Goal: Task Accomplishment & Management: Use online tool/utility

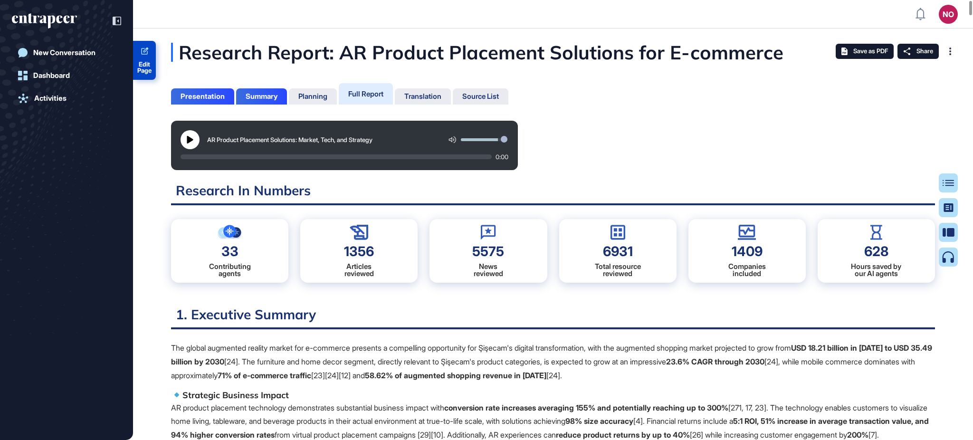
click at [143, 62] on span "Edit Page" at bounding box center [144, 67] width 23 height 12
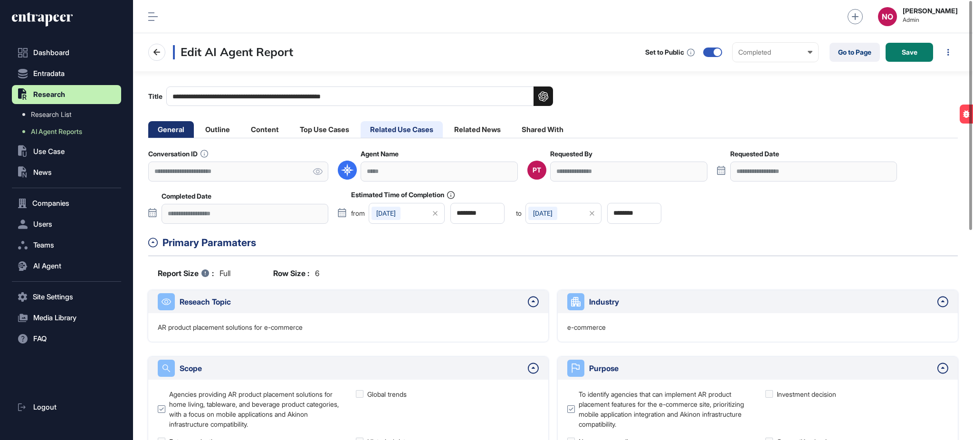
click at [389, 125] on li "Related Use Cases" at bounding box center [402, 129] width 82 height 17
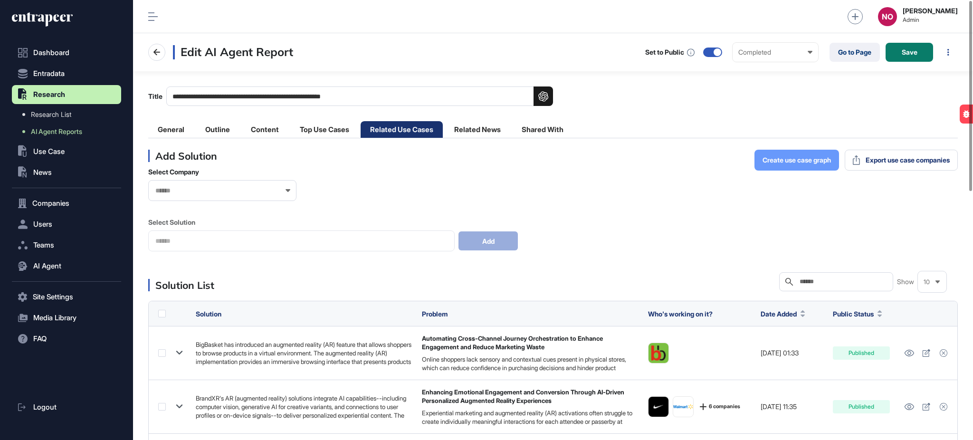
click at [805, 159] on span "Create use case graph" at bounding box center [797, 160] width 68 height 7
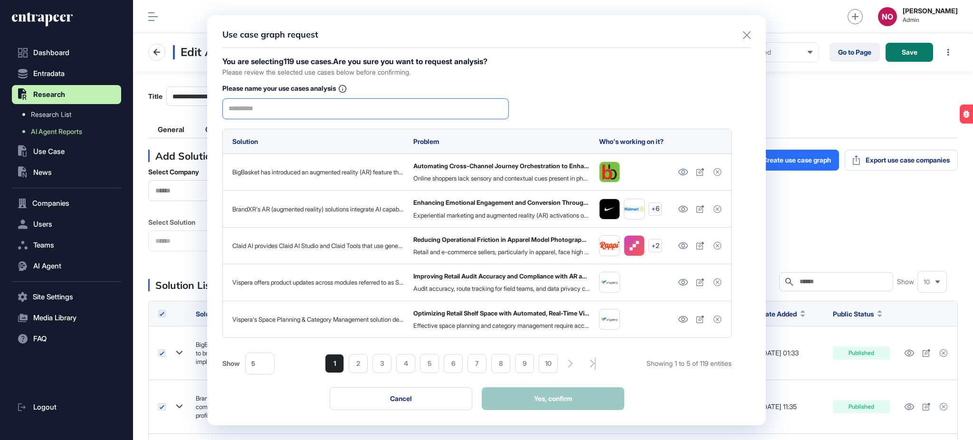
click at [316, 103] on input "text" at bounding box center [366, 109] width 274 height 20
type input "*******"
click at [598, 406] on button "Yes, confirm" at bounding box center [553, 398] width 143 height 23
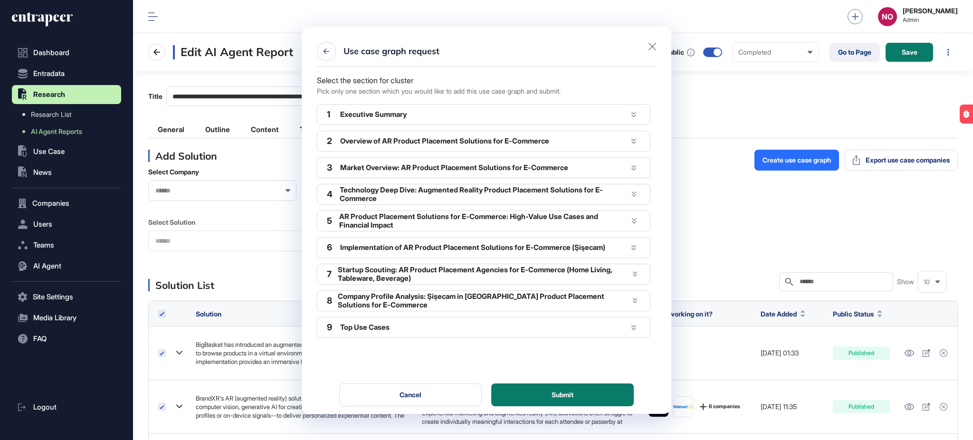
click at [631, 115] on icon at bounding box center [633, 115] width 5 height 6
click at [637, 114] on div at bounding box center [633, 114] width 13 height 13
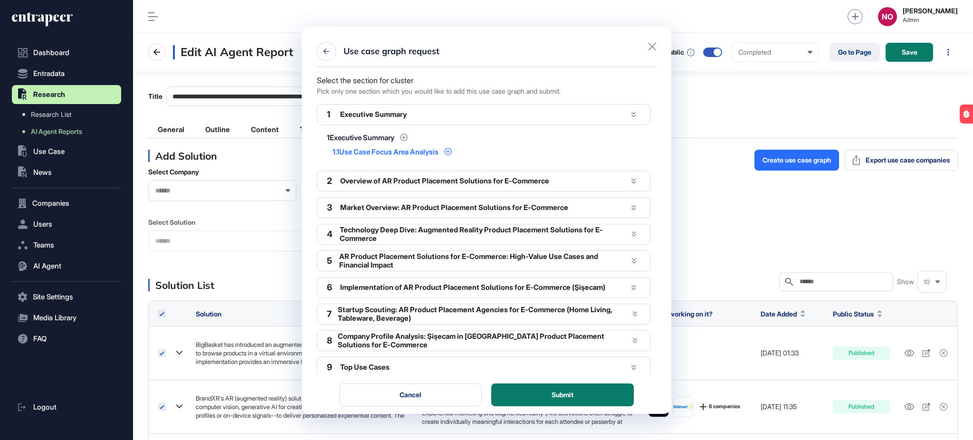
click at [452, 150] on icon at bounding box center [448, 152] width 8 height 8
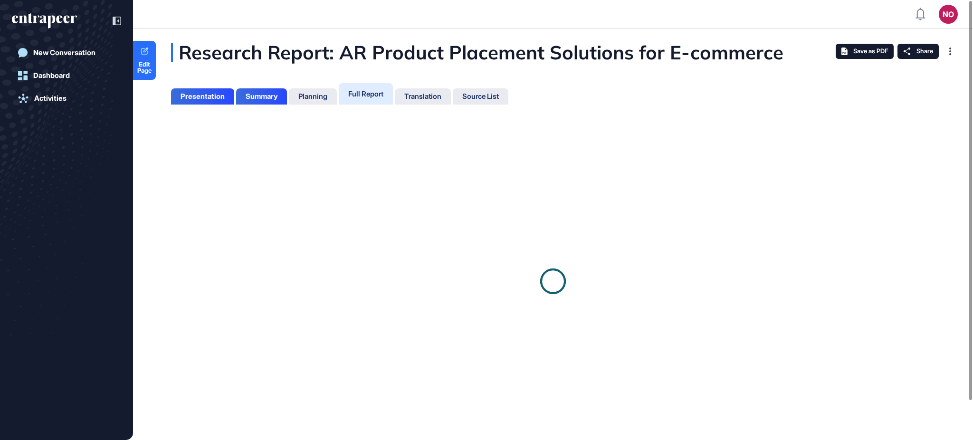
scroll to position [393, 2]
